Goal: Check status: Check status

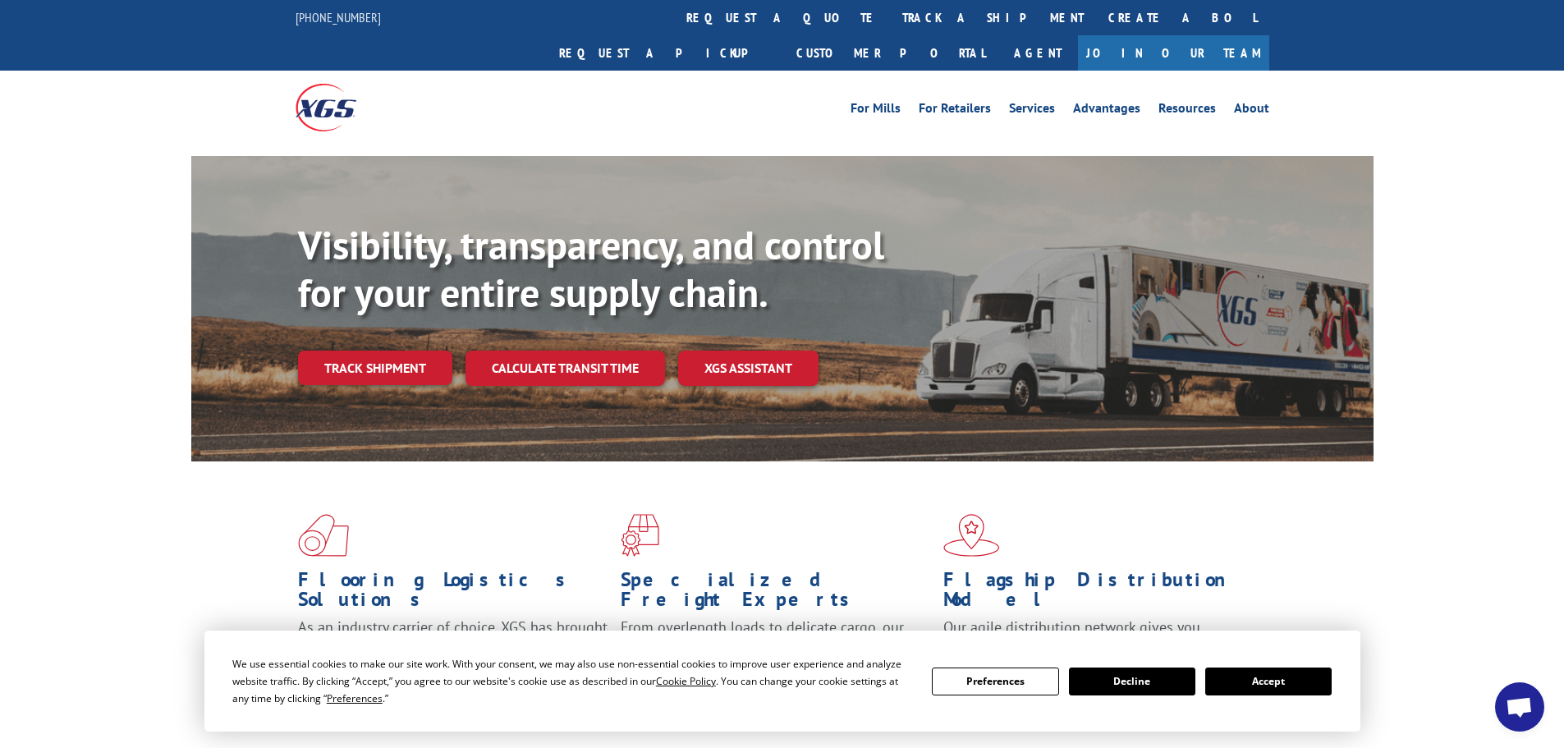
click at [1245, 688] on button "Accept" at bounding box center [1268, 681] width 126 height 28
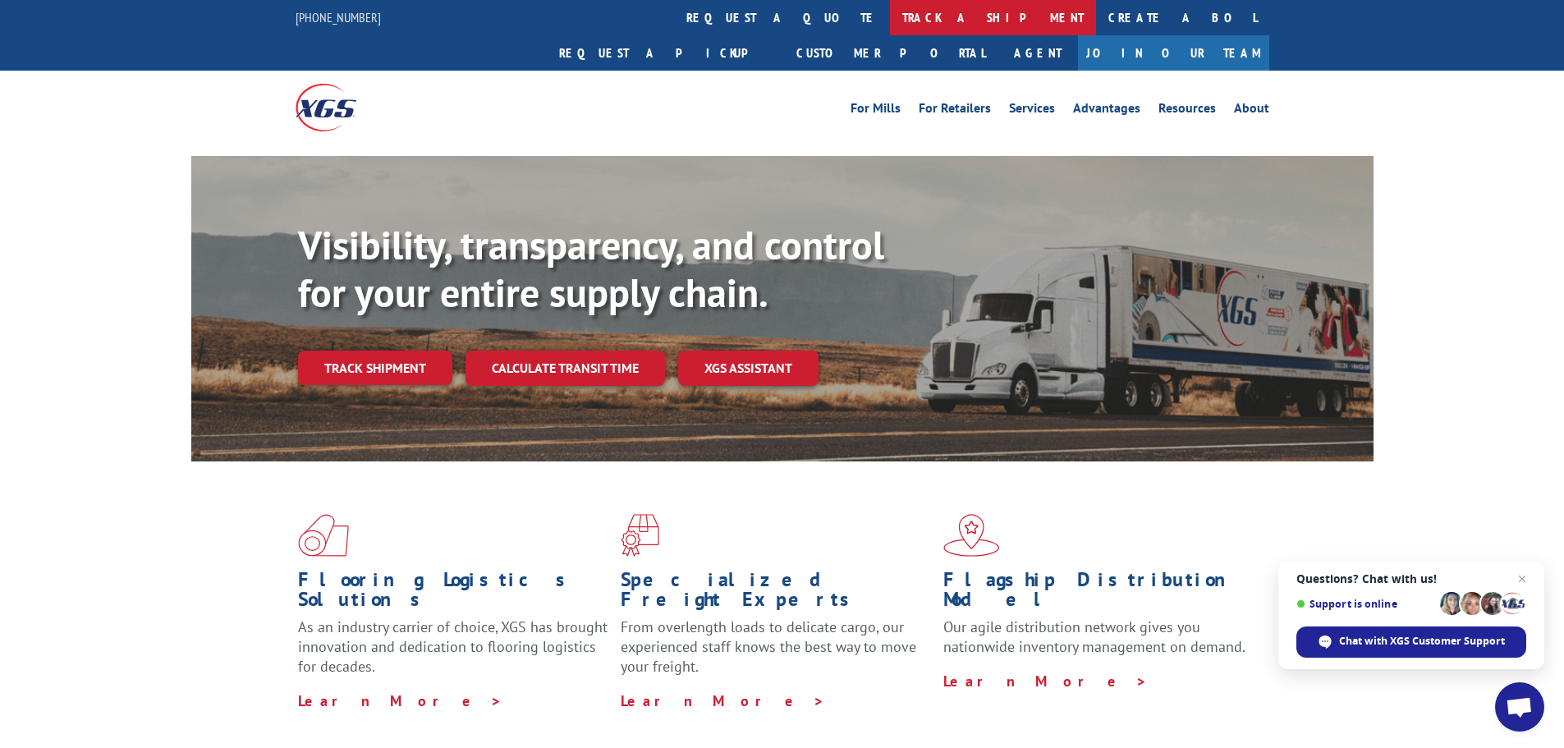
click at [890, 17] on link "track a shipment" at bounding box center [993, 17] width 206 height 35
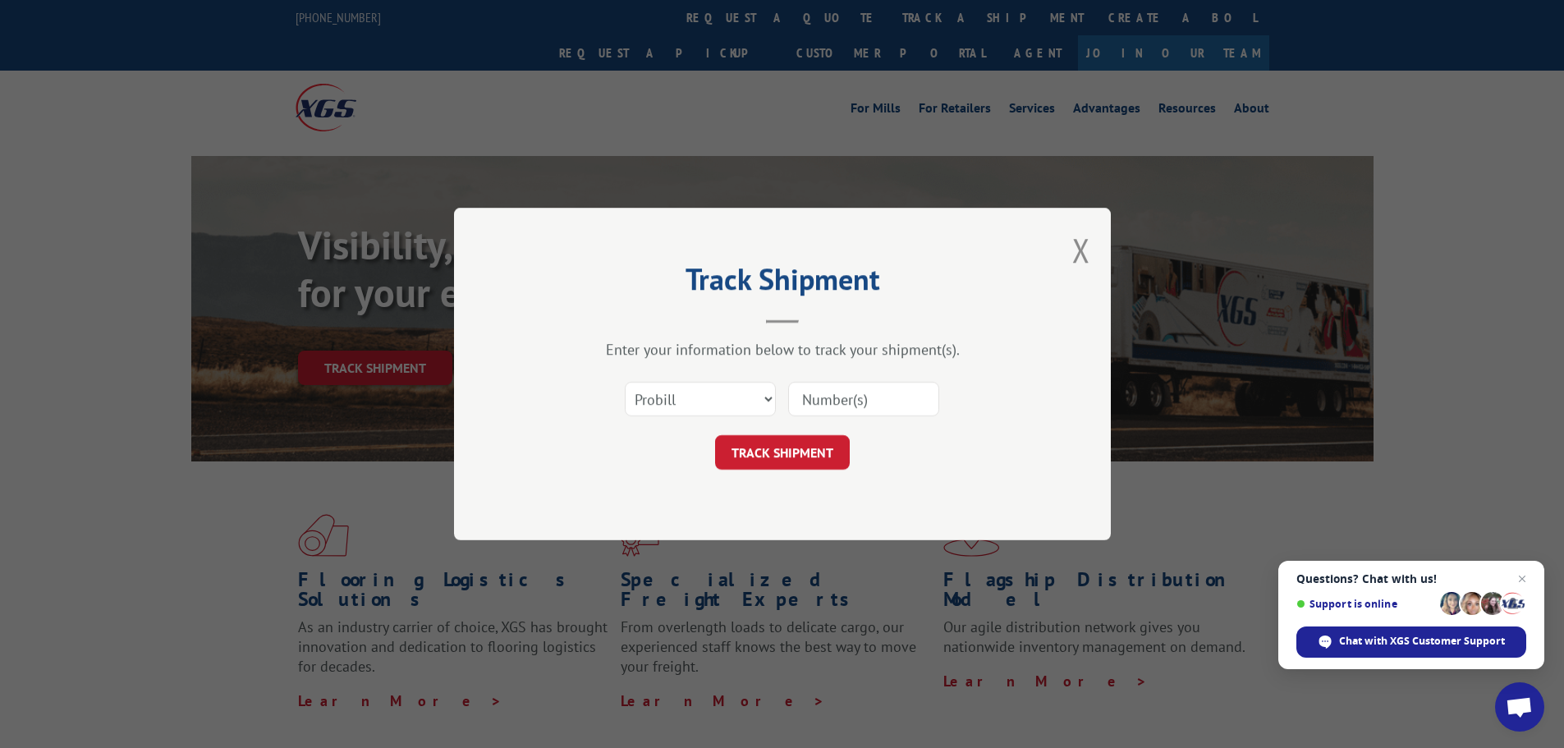
click at [837, 413] on input at bounding box center [863, 399] width 151 height 34
paste input "15339851"
type input "15339851"
drag, startPoint x: 796, startPoint y: 452, endPoint x: 808, endPoint y: 437, distance: 18.7
click at [798, 451] on button "TRACK SHIPMENT" at bounding box center [782, 452] width 135 height 34
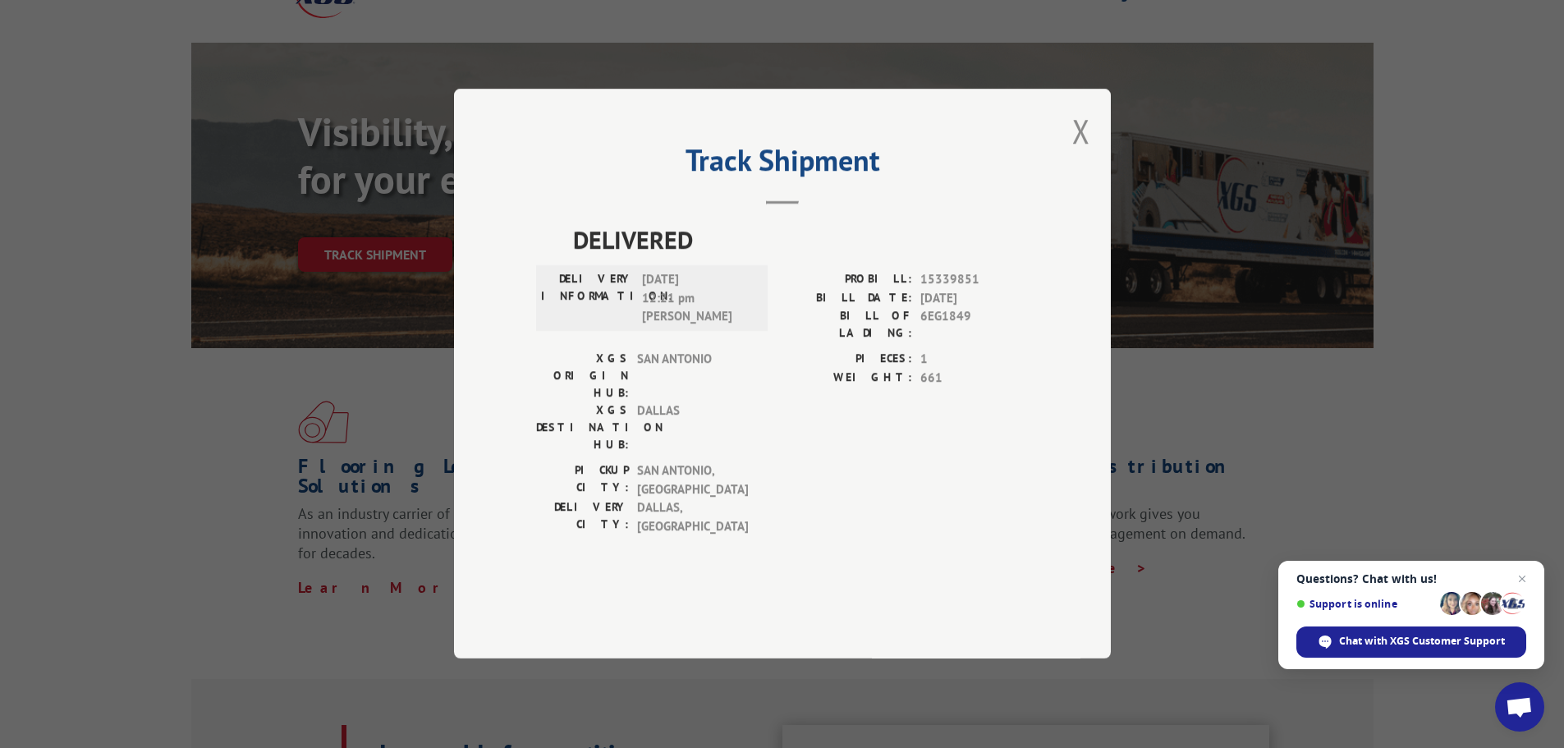
scroll to position [246, 0]
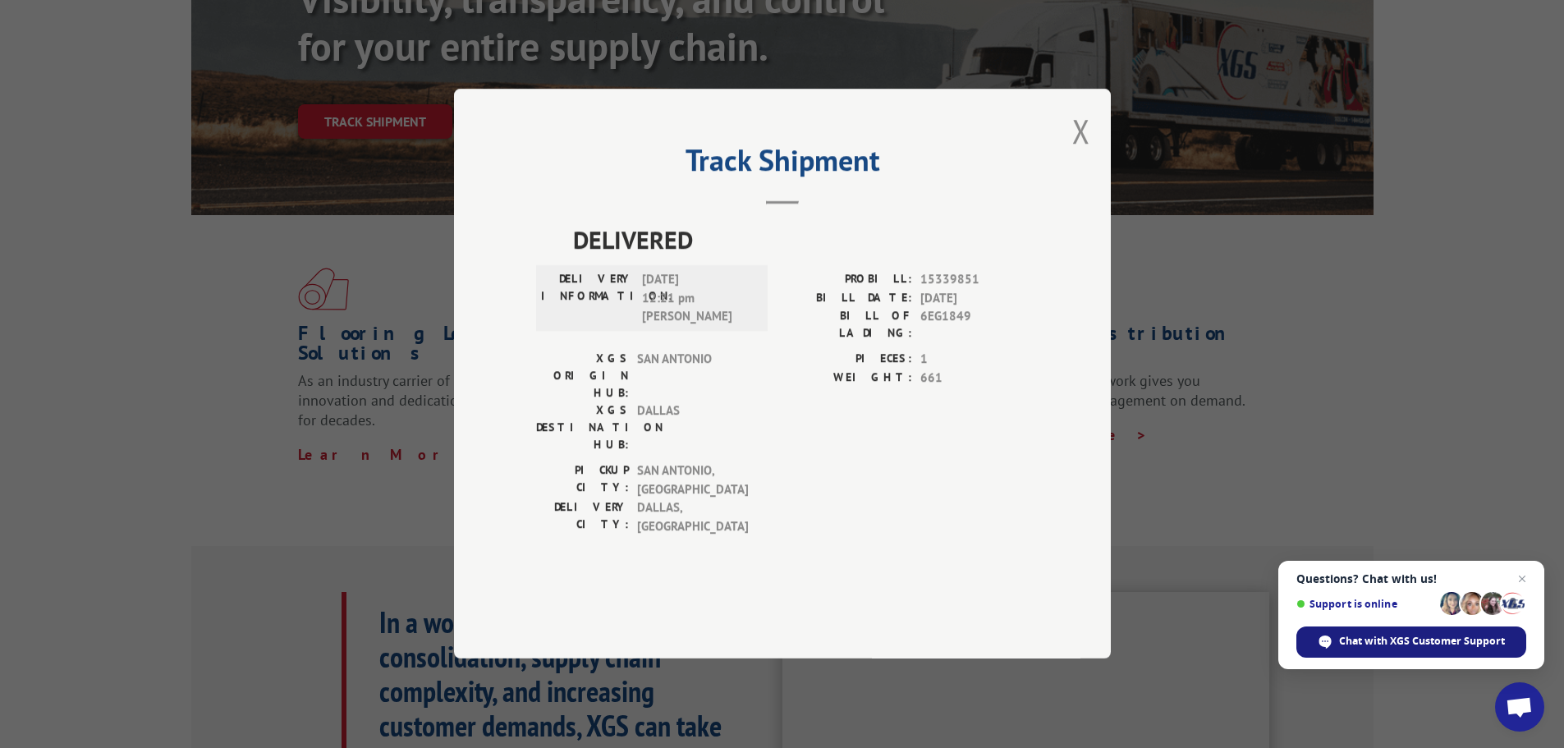
click at [1348, 637] on span "Chat with XGS Customer Support" at bounding box center [1422, 641] width 166 height 15
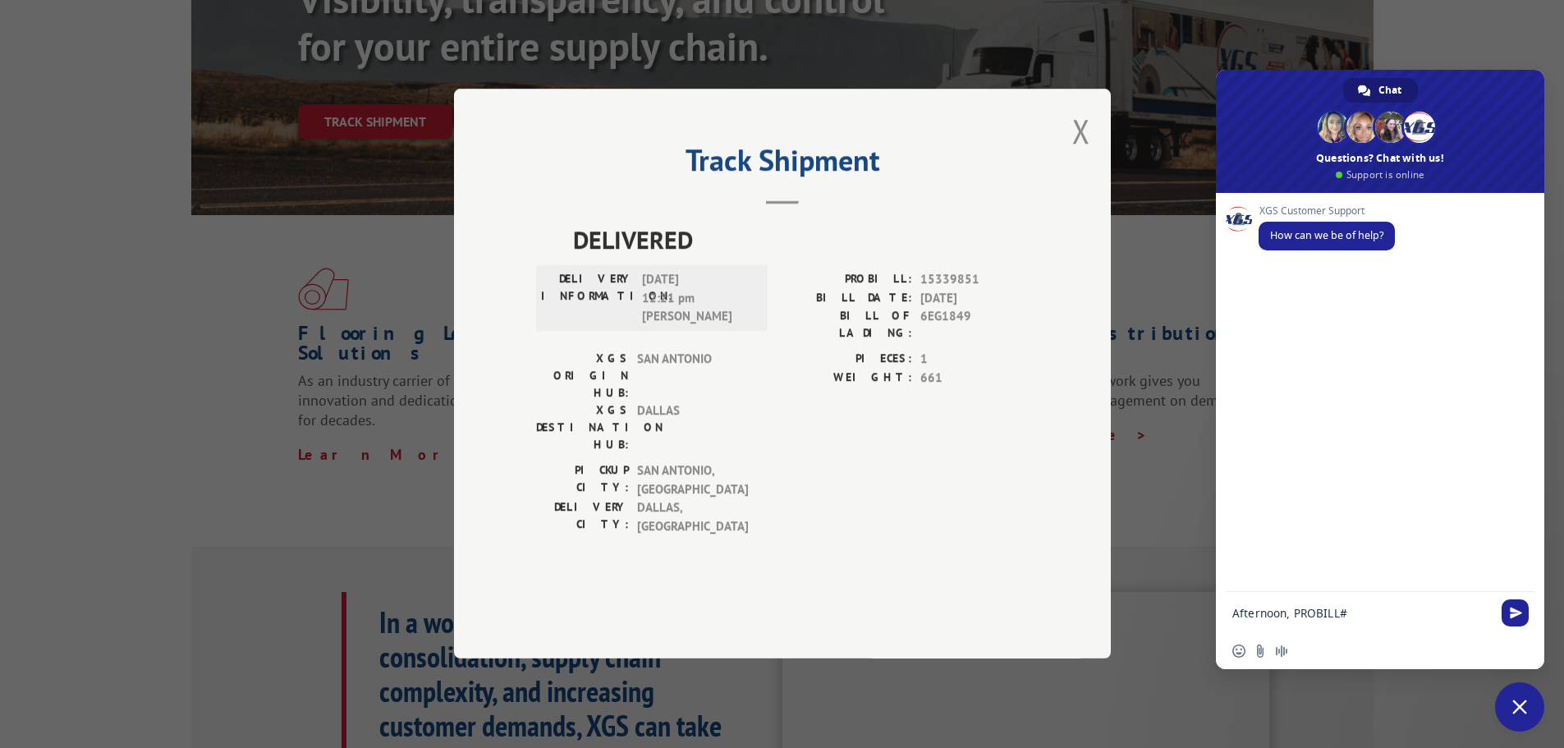
paste textarea "15339851"
type textarea "Afternoon, PROBILL#15339851 delivered to The Home Depot 3rd party carrier [DATE…"
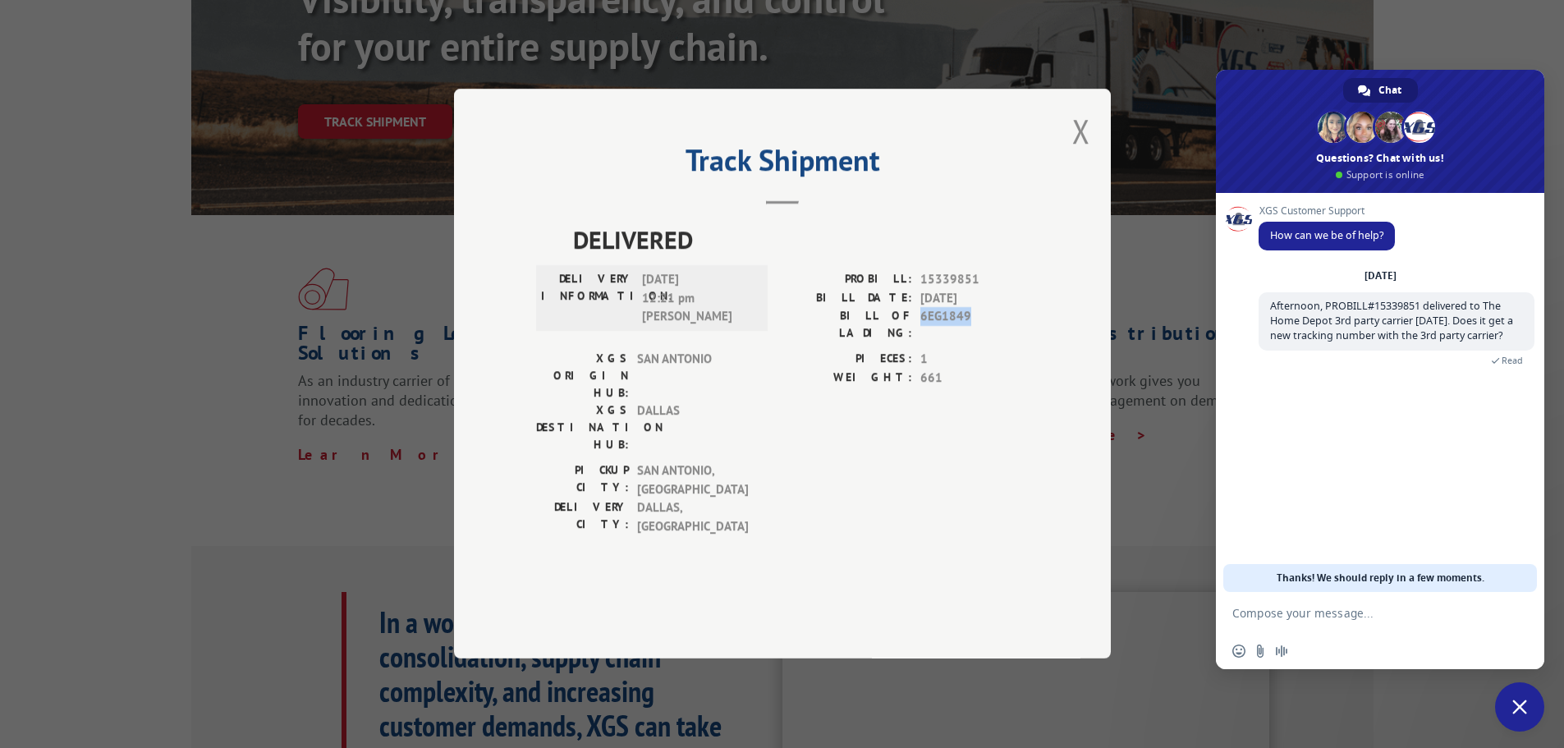
drag, startPoint x: 975, startPoint y: 368, endPoint x: 922, endPoint y: 356, distance: 54.6
click at [922, 342] on span "6EG1849" at bounding box center [974, 325] width 108 height 34
copy span "6EG1849"
click at [1298, 612] on textarea "Compose your message..." at bounding box center [1361, 613] width 259 height 15
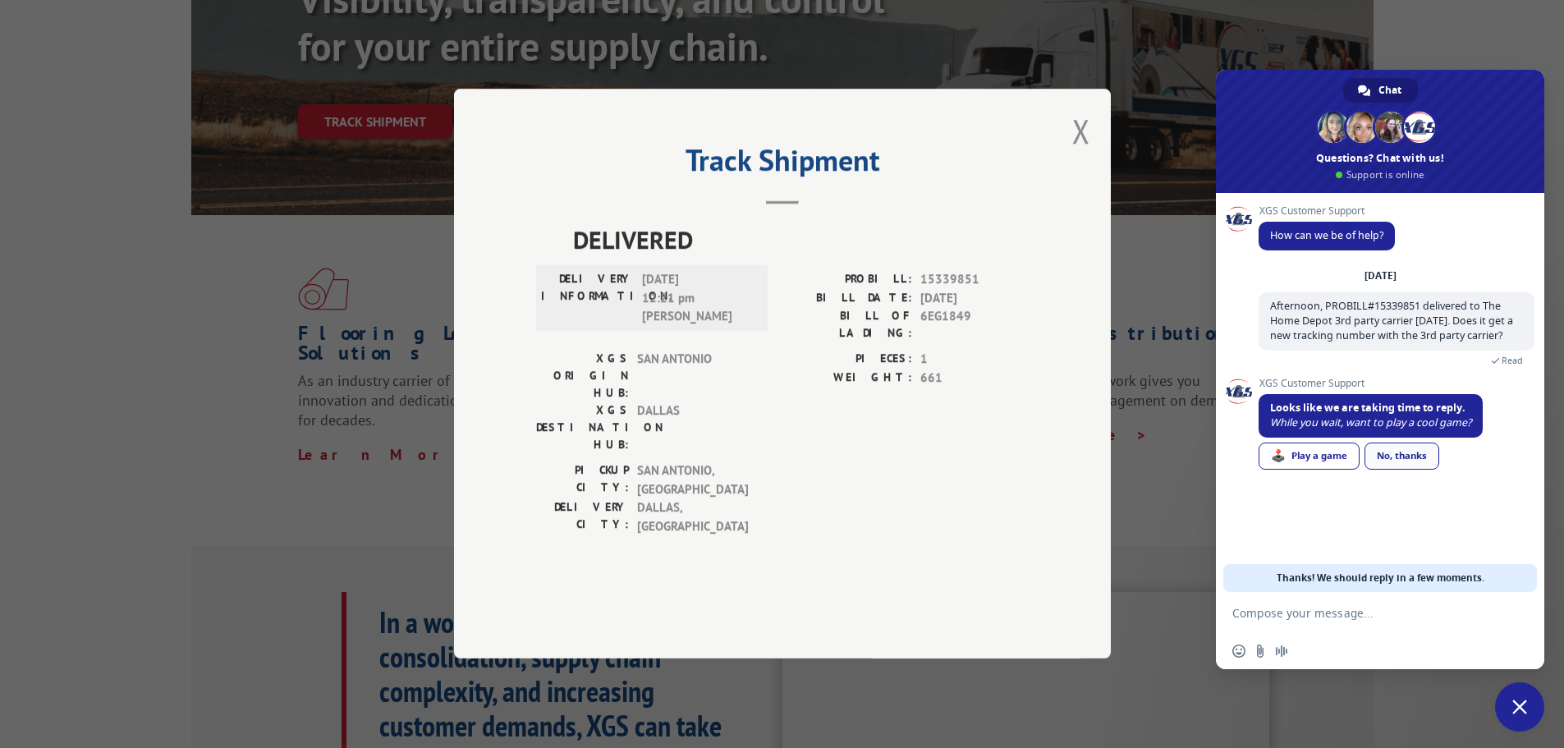
click at [1422, 460] on div "No, thanks" at bounding box center [1401, 455] width 75 height 27
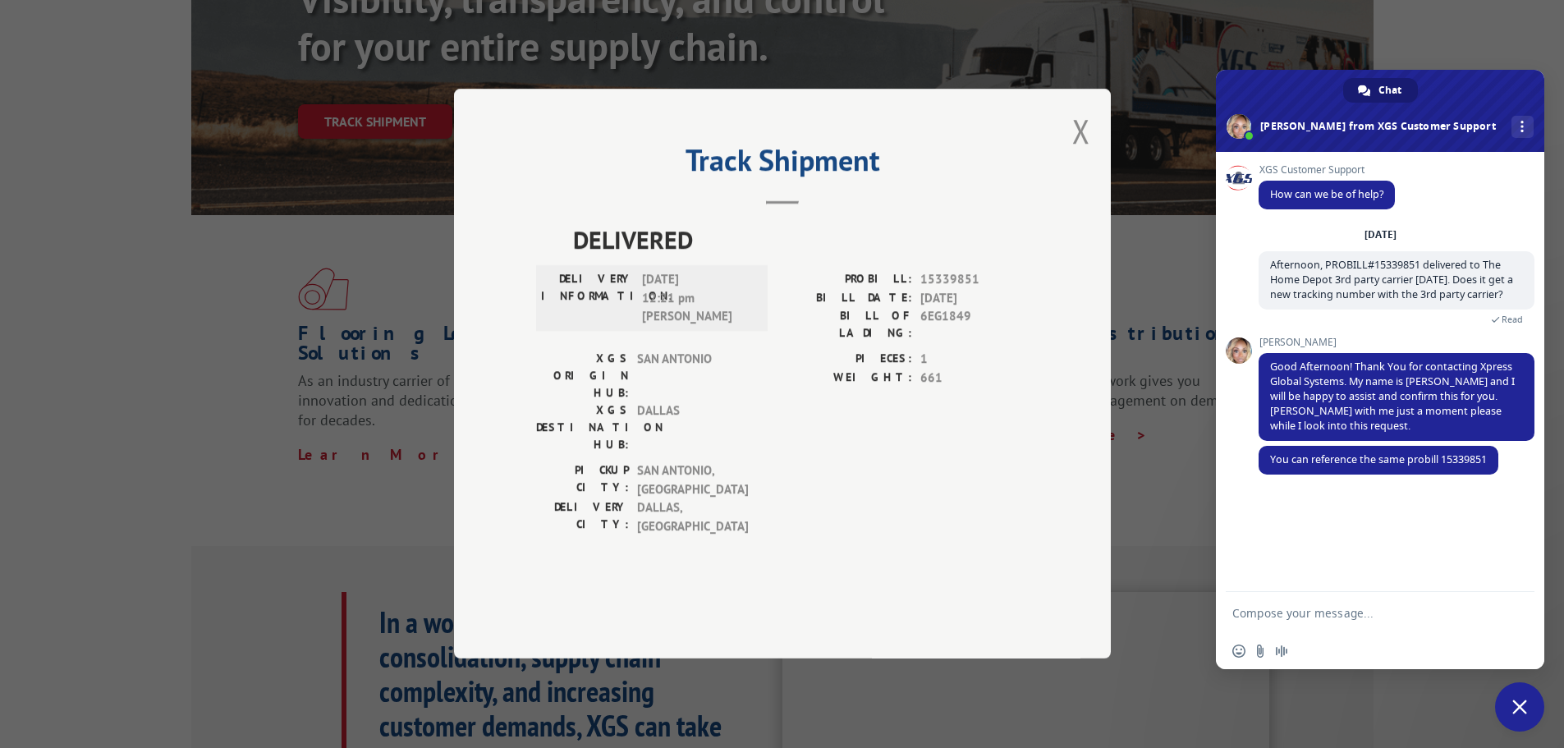
click at [1311, 612] on textarea "Compose your message..." at bounding box center [1361, 613] width 259 height 15
type textarea "Excellent! Thank you so much!"
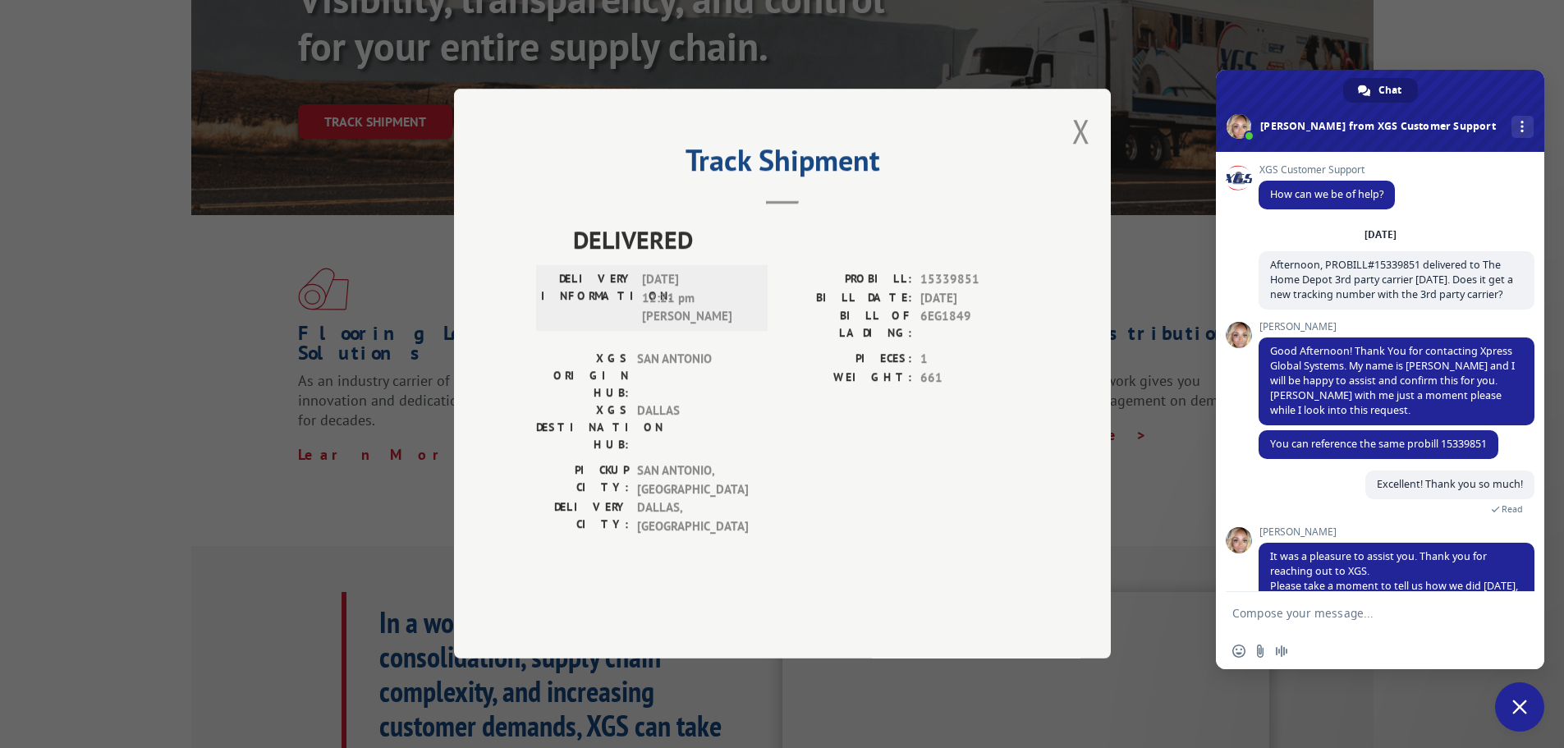
scroll to position [107, 0]
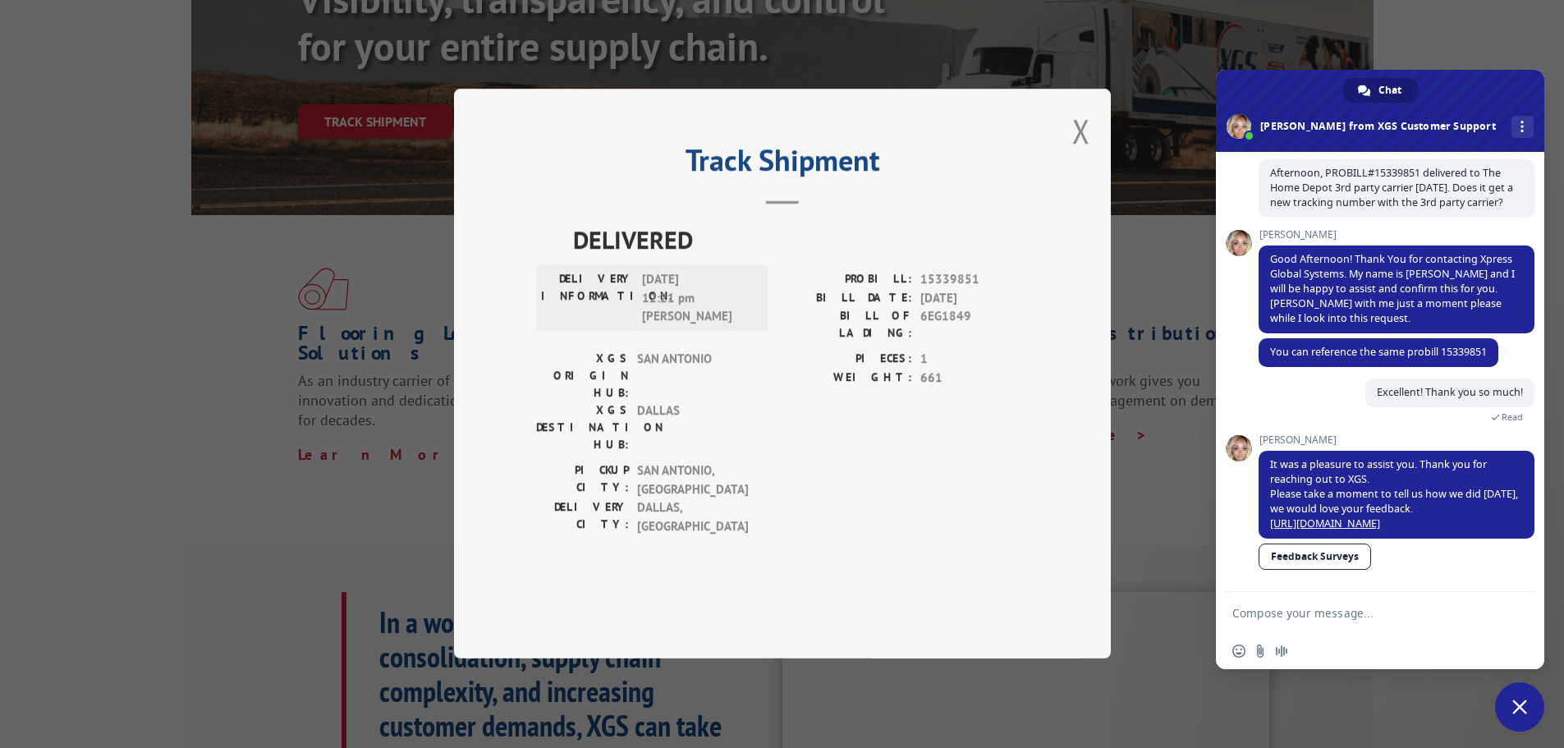
click at [1331, 560] on link "Feedback Surveys" at bounding box center [1314, 556] width 112 height 26
drag, startPoint x: 1524, startPoint y: 703, endPoint x: 1520, endPoint y: 693, distance: 11.4
click at [1525, 703] on span "Close chat" at bounding box center [1519, 706] width 15 height 15
